Goal: Check status: Check status

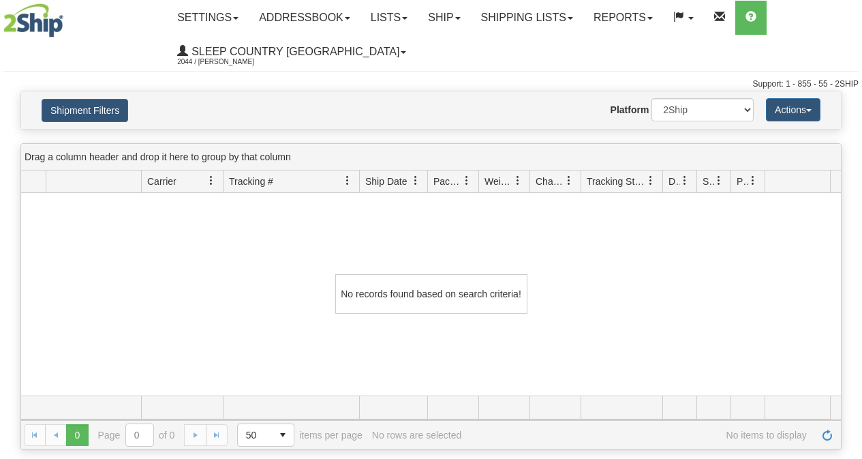
click at [548, 22] on link "Shipping lists" at bounding box center [527, 18] width 112 height 34
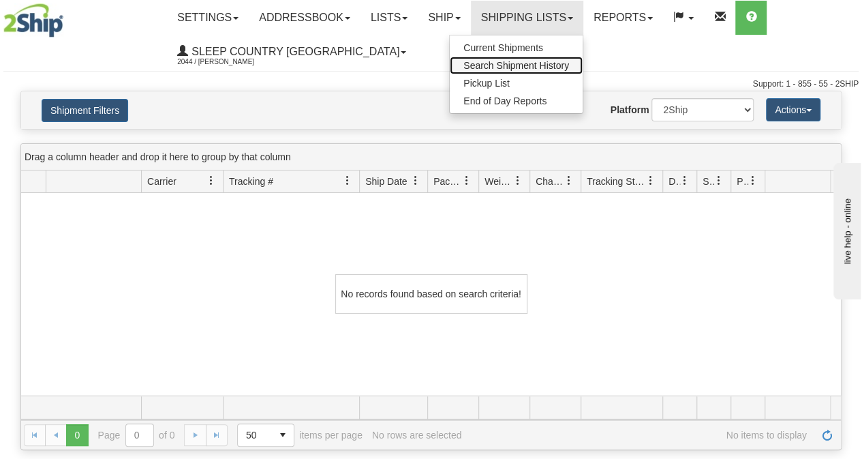
click at [528, 60] on span "Search Shipment History" at bounding box center [517, 65] width 106 height 11
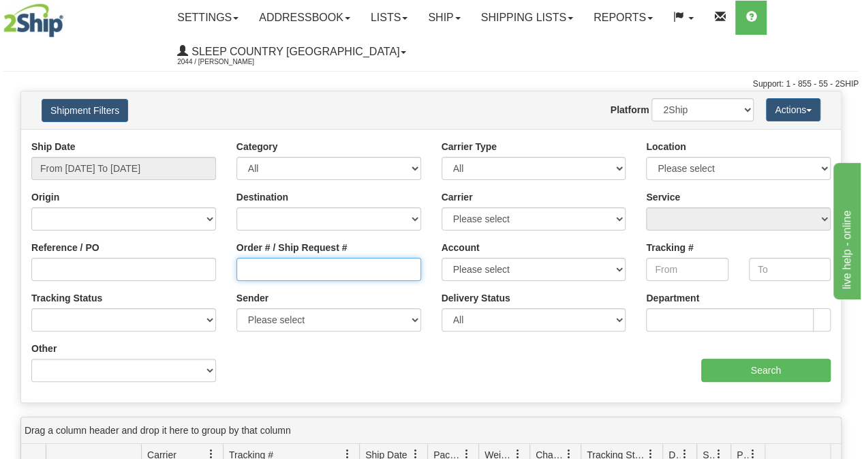
click at [250, 267] on input "Order # / Ship Request #" at bounding box center [329, 269] width 185 height 23
paste input "9000I035239"
type input "9000I035239"
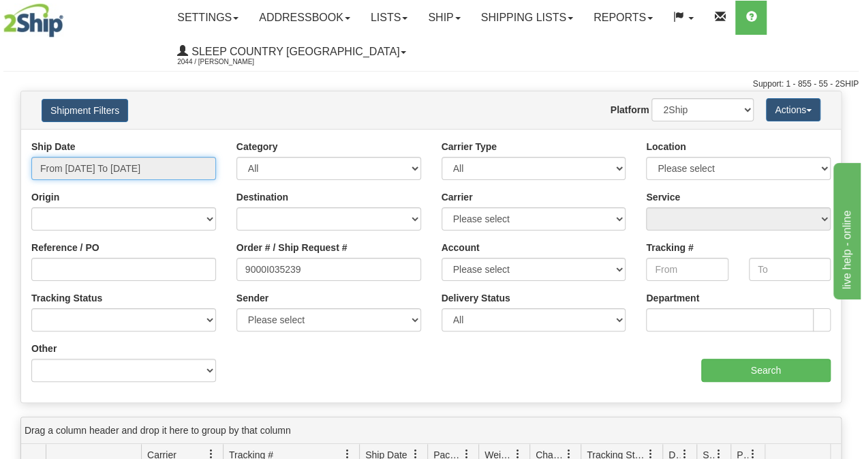
click at [151, 164] on input "From [DATE] To [DATE]" at bounding box center [123, 168] width 185 height 23
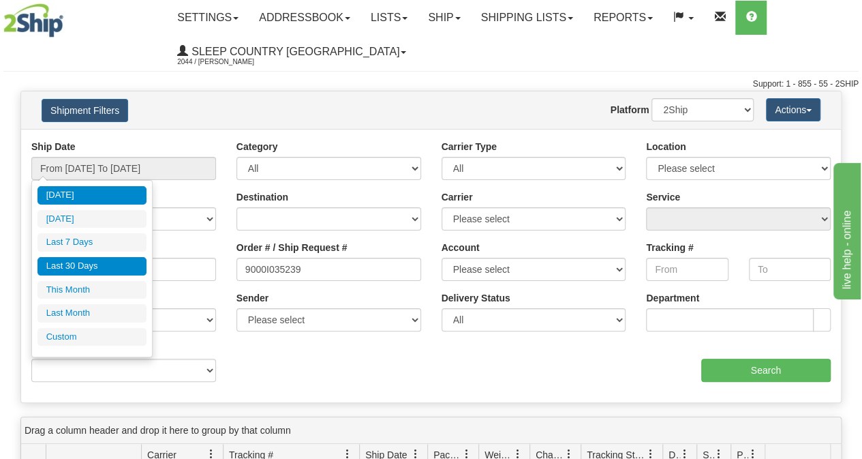
click at [94, 270] on li "Last 30 Days" at bounding box center [91, 266] width 109 height 18
type input "From [DATE] To [DATE]"
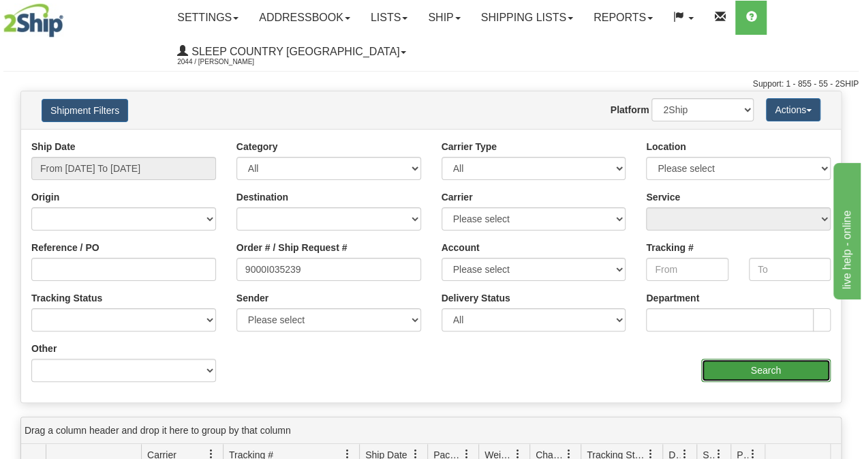
click at [744, 370] on input "Search" at bounding box center [766, 370] width 130 height 23
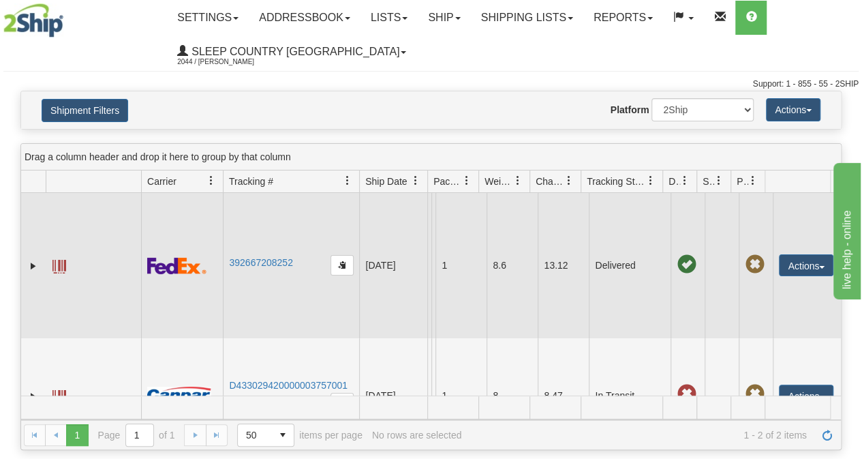
click at [285, 255] on td "392667208252" at bounding box center [291, 265] width 136 height 145
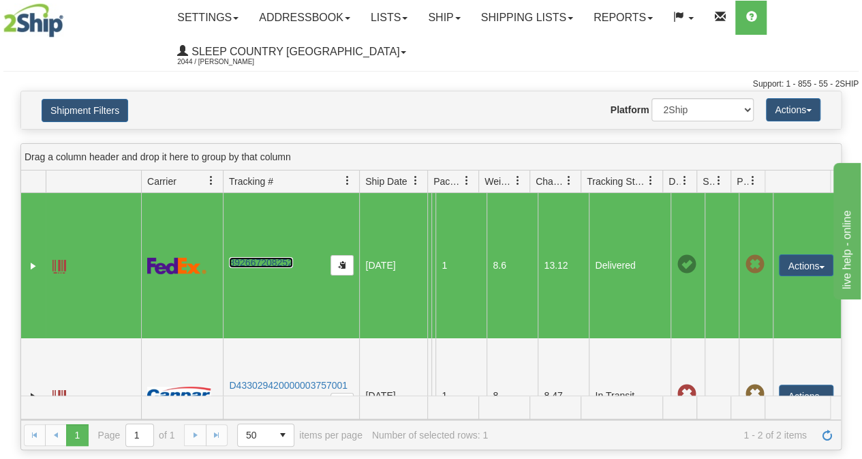
click at [284, 257] on link "392667208252" at bounding box center [260, 262] width 63 height 11
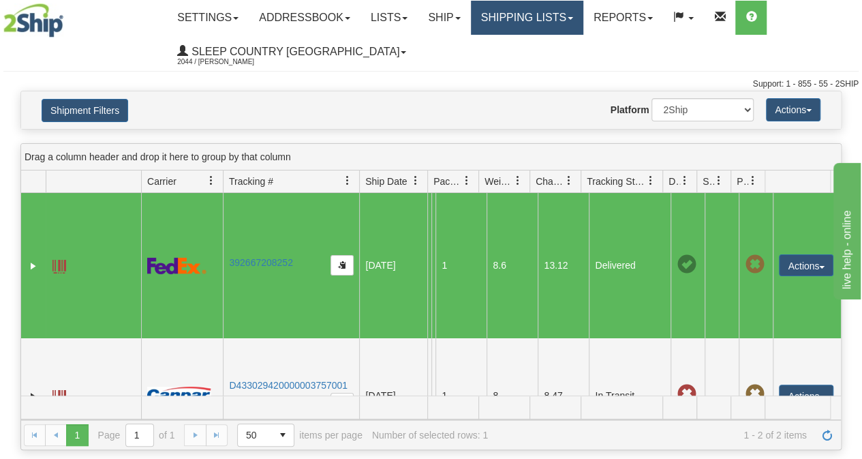
click at [499, 33] on link "Shipping lists" at bounding box center [527, 18] width 112 height 34
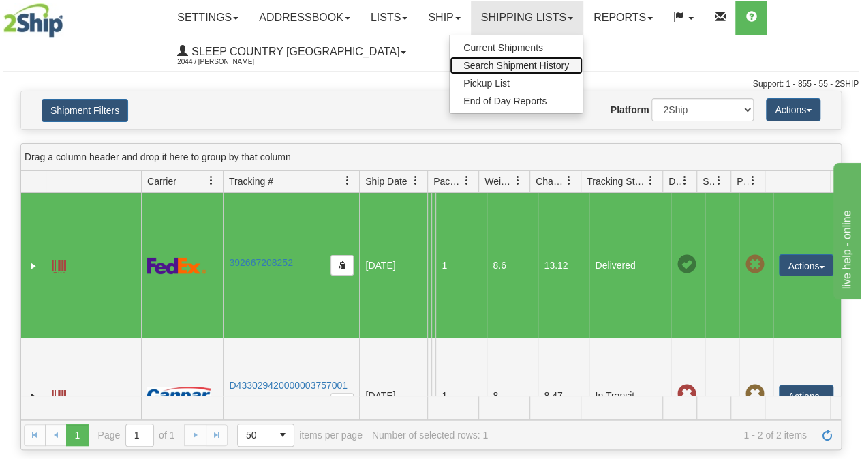
click at [484, 67] on span "Search Shipment History" at bounding box center [517, 65] width 106 height 11
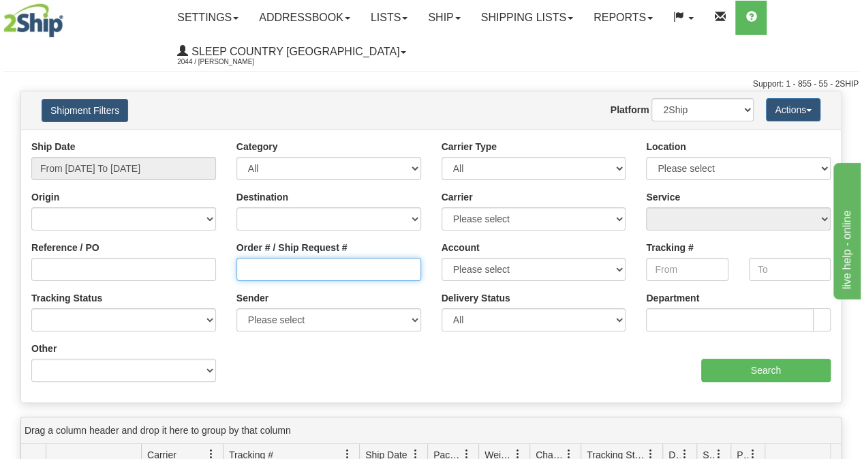
click at [316, 275] on input "Order # / Ship Request #" at bounding box center [329, 269] width 185 height 23
click at [333, 267] on input "Order # / Ship Request #" at bounding box center [329, 269] width 185 height 23
paste input "9000I035239"
type input "9000I035239"
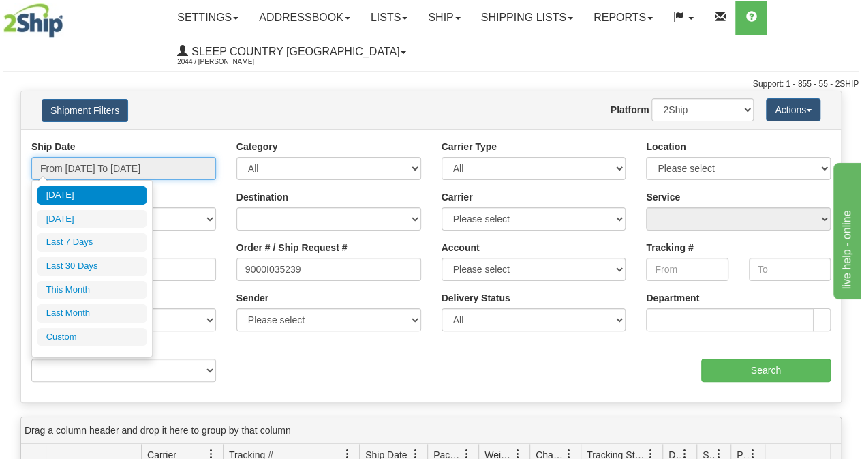
click at [142, 169] on input "From [DATE] To [DATE]" at bounding box center [123, 168] width 185 height 23
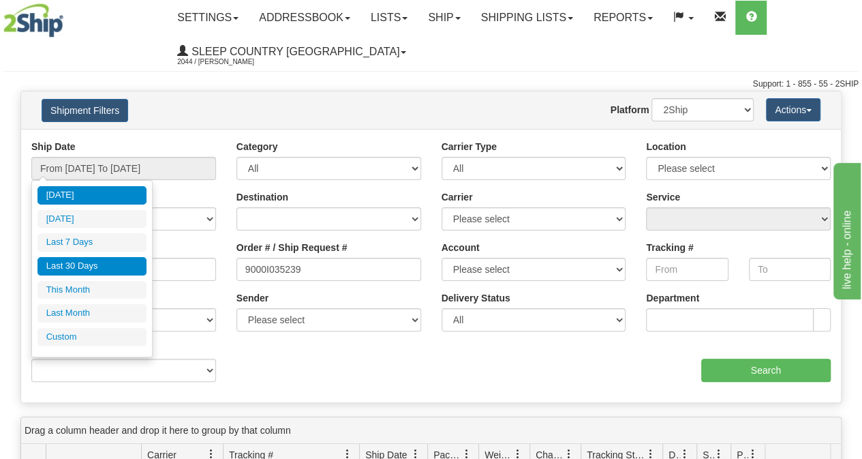
click at [102, 257] on li "Last 30 Days" at bounding box center [91, 266] width 109 height 18
type input "From [DATE] To [DATE]"
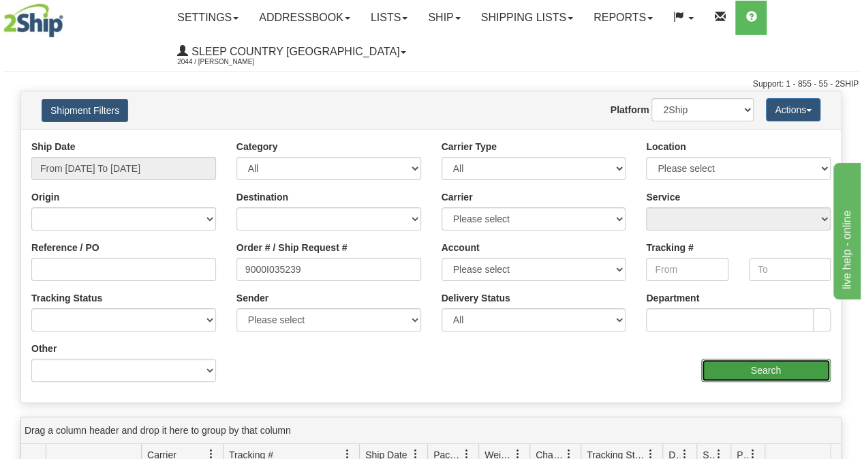
click at [766, 372] on input "Search" at bounding box center [766, 370] width 130 height 23
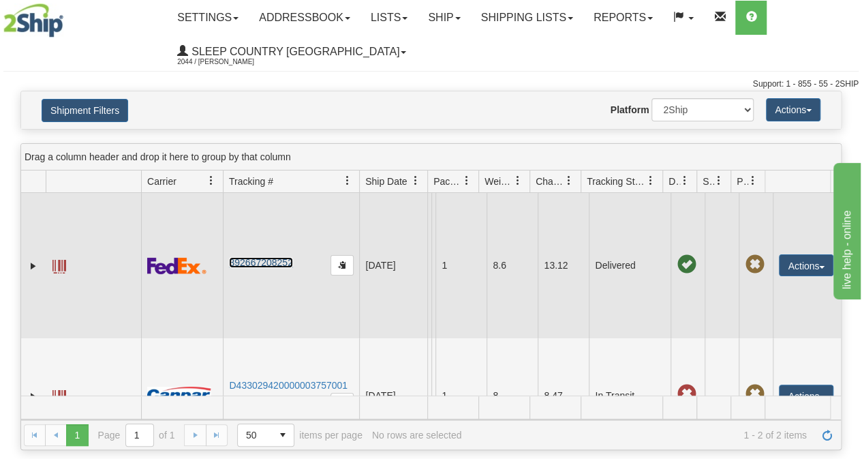
click at [258, 258] on link "392667208252" at bounding box center [260, 262] width 63 height 11
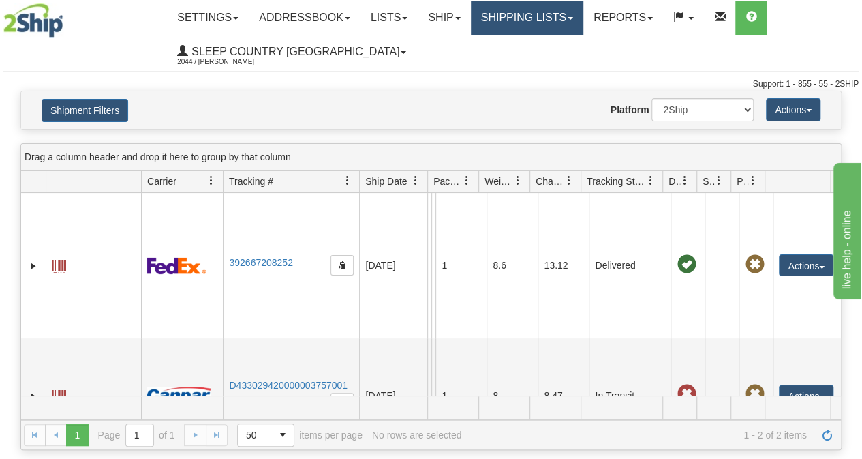
click at [504, 29] on link "Shipping lists" at bounding box center [527, 18] width 112 height 34
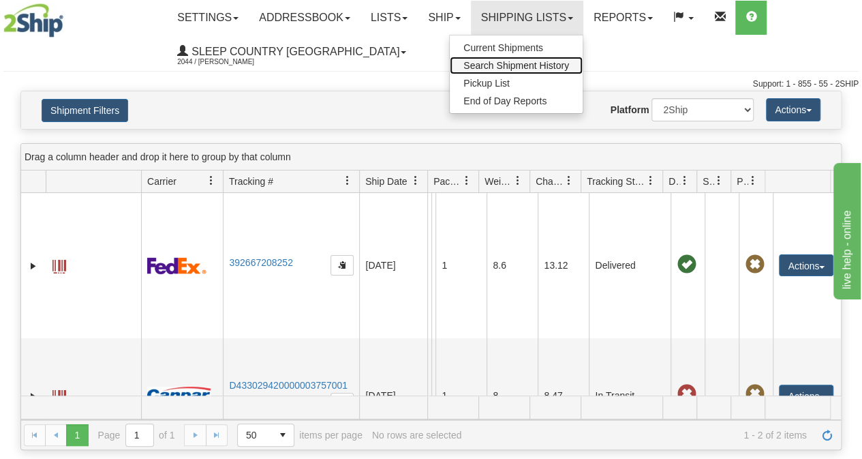
click at [506, 72] on link "Search Shipment History" at bounding box center [516, 66] width 133 height 18
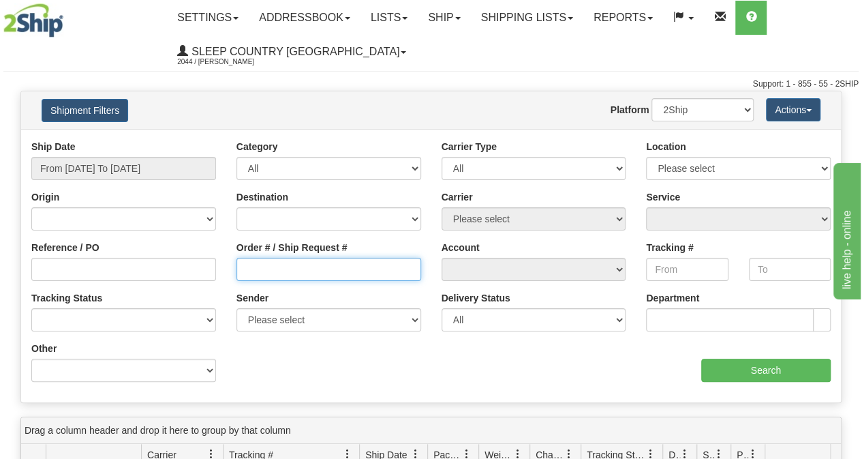
drag, startPoint x: 362, startPoint y: 262, endPoint x: 359, endPoint y: 277, distance: 15.2
click at [359, 270] on input "Order # / Ship Request #" at bounding box center [329, 269] width 185 height 23
paste input "9000I053847"
type input "9000I053847"
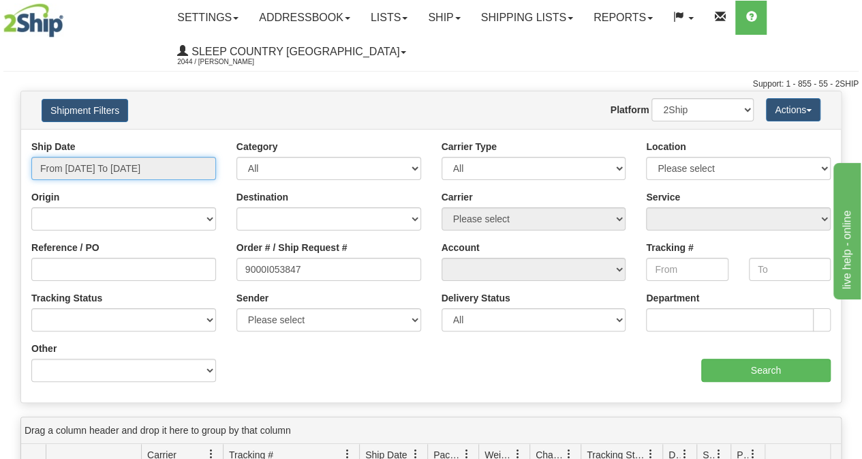
click at [177, 162] on input "From [DATE] To [DATE]" at bounding box center [123, 168] width 185 height 23
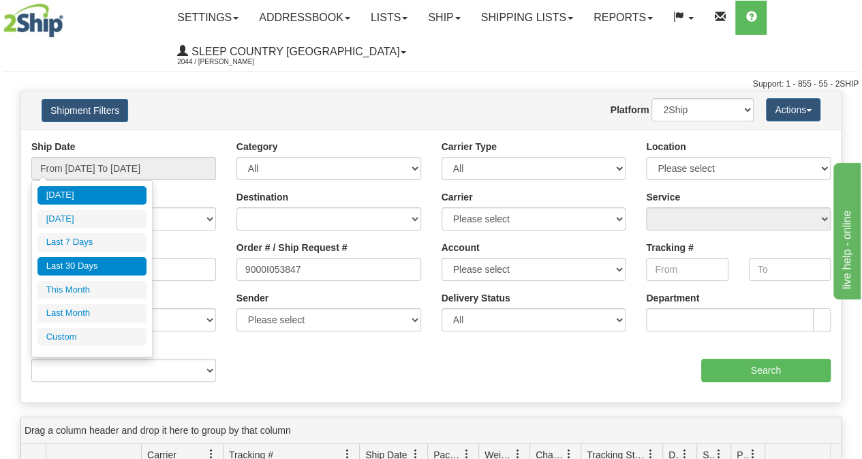
click at [76, 265] on li "Last 30 Days" at bounding box center [91, 266] width 109 height 18
type input "From [DATE] To [DATE]"
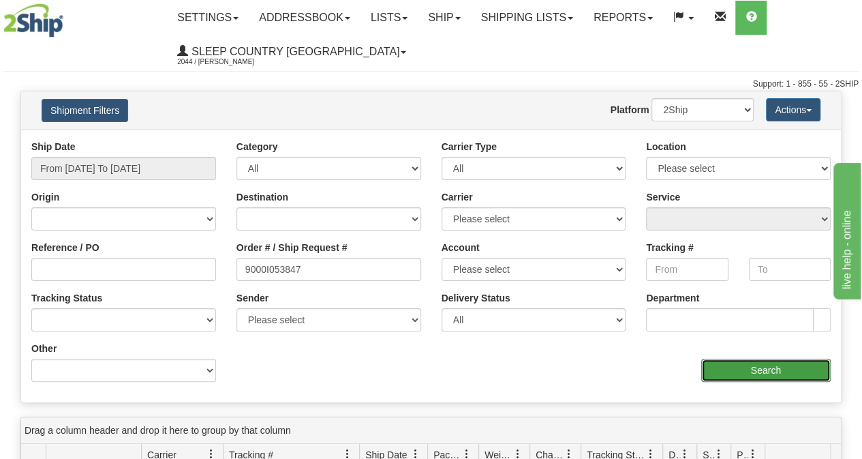
click at [782, 372] on input "Search" at bounding box center [766, 370] width 130 height 23
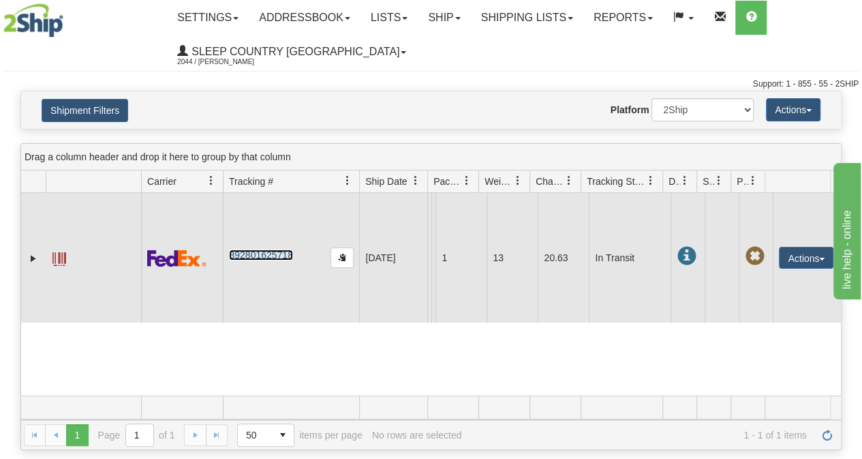
click at [272, 260] on link "392801625718" at bounding box center [260, 255] width 63 height 11
